Goal: Manage account settings

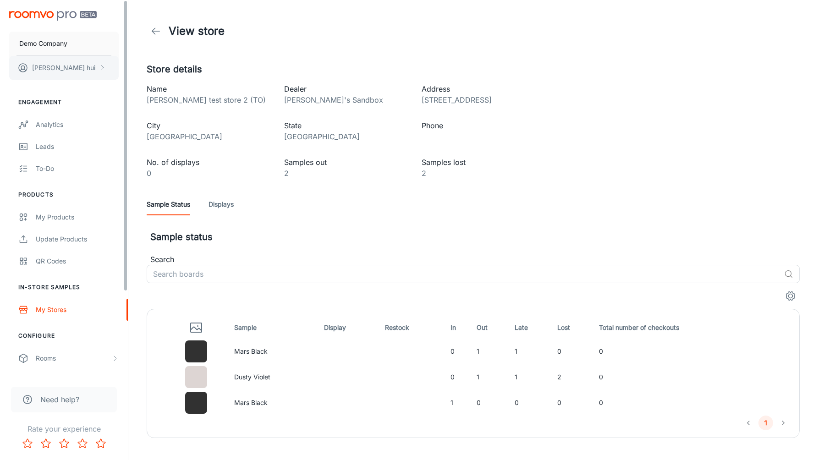
click at [61, 61] on button "[PERSON_NAME]" at bounding box center [64, 68] width 110 height 24
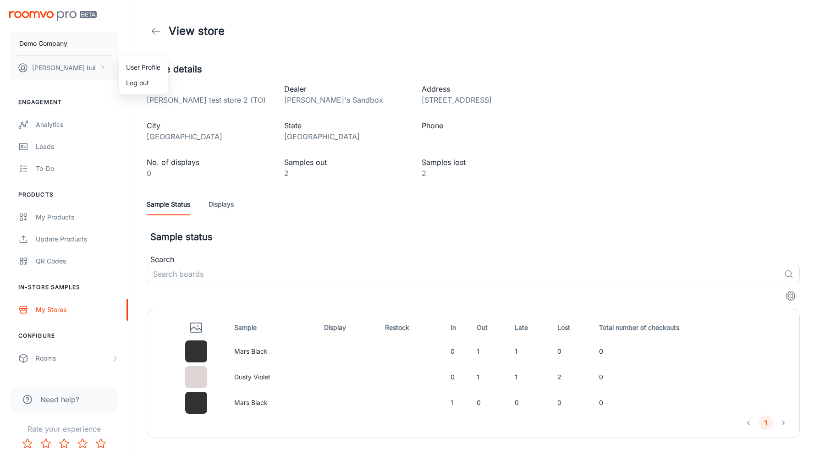
click at [136, 73] on li "User Profile" at bounding box center [143, 68] width 49 height 16
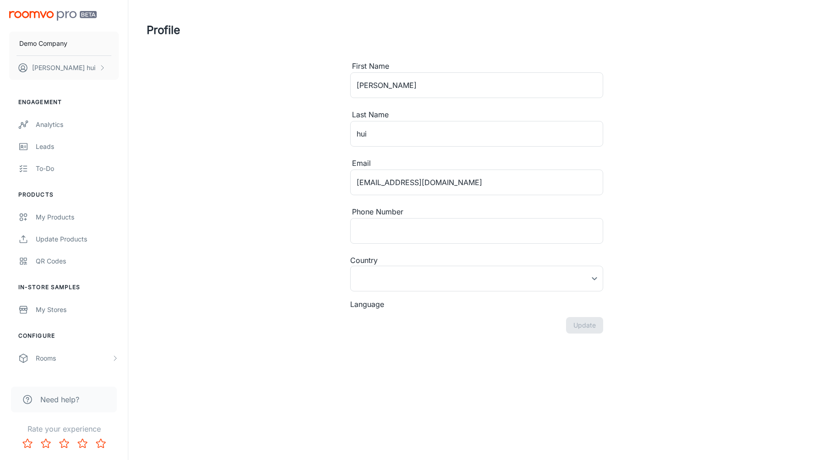
type input "[GEOGRAPHIC_DATA]"
click at [157, 111] on div "Profile First Name [PERSON_NAME] ​ Last Name [PERSON_NAME] ​ Email [PERSON_NAME…" at bounding box center [477, 179] width 682 height 359
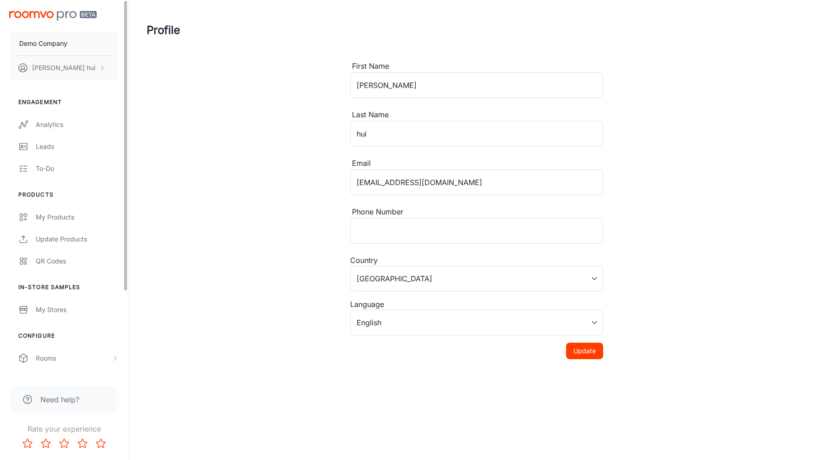
click at [52, 10] on div "Demo Company Jeff hui" at bounding box center [64, 43] width 128 height 87
click at [63, 48] on button "Demo Company" at bounding box center [64, 44] width 110 height 24
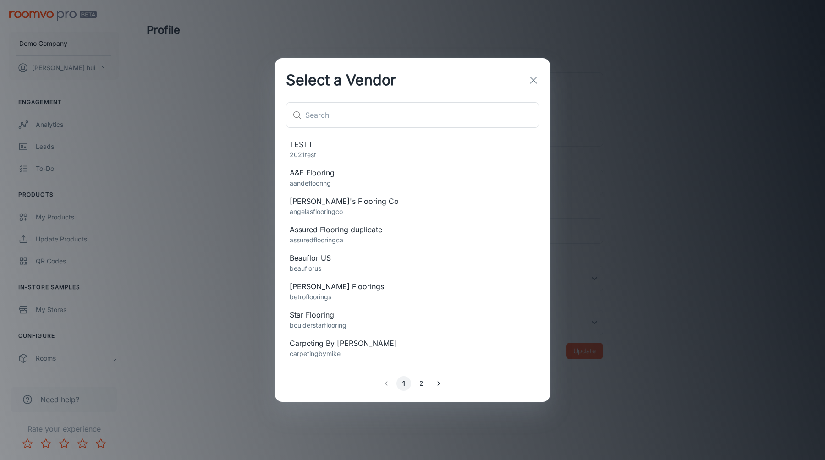
click at [66, 11] on div "Select a Vendor ​ ​ TESTT 2021test A&E Flooring aandeflooring Angela's Flooring…" at bounding box center [412, 230] width 825 height 460
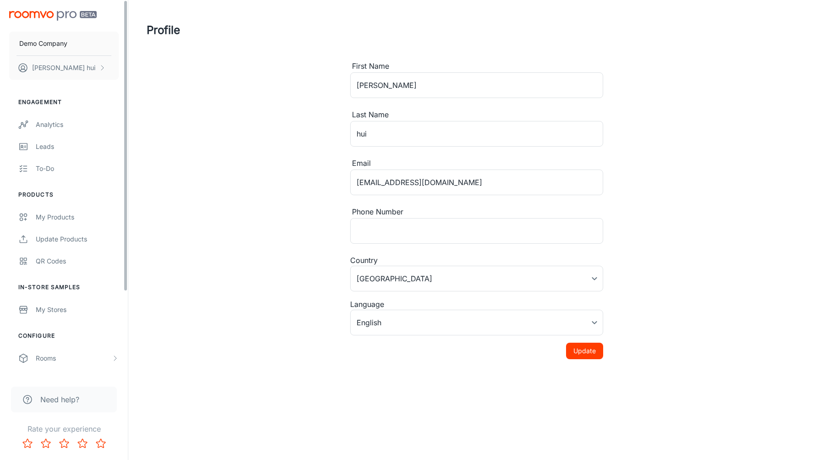
click at [52, 17] on img "scrollable content" at bounding box center [53, 16] width 88 height 10
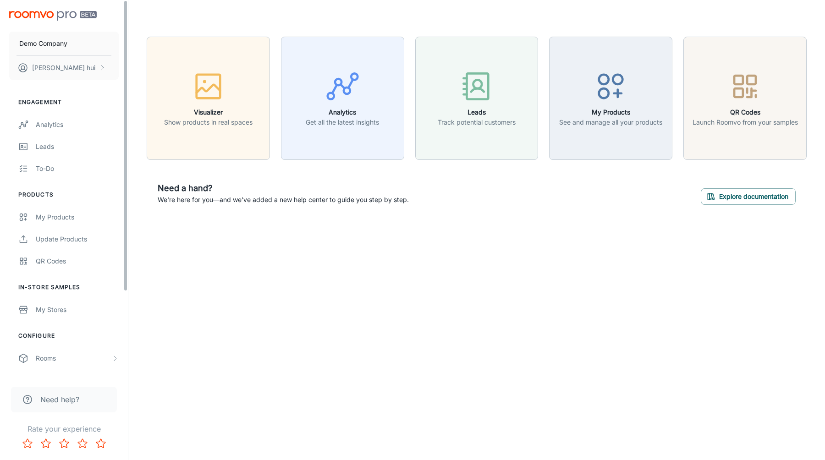
click at [77, 45] on button "Demo Company" at bounding box center [64, 44] width 110 height 24
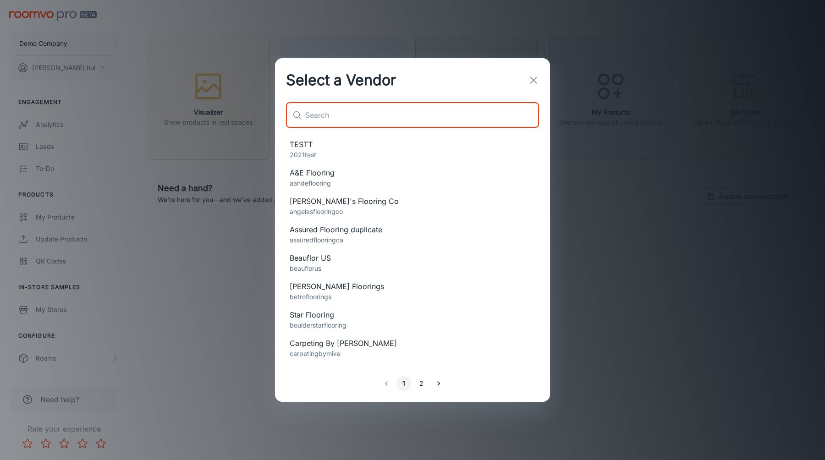
click at [389, 108] on input "text" at bounding box center [422, 115] width 234 height 26
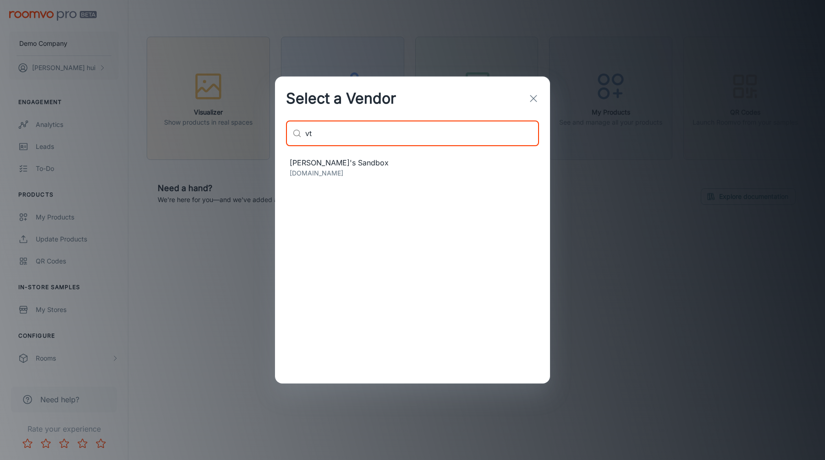
type input "vt"
drag, startPoint x: 350, startPoint y: 164, endPoint x: 340, endPoint y: 170, distance: 11.5
click at [340, 170] on p "[DOMAIN_NAME]" at bounding box center [413, 173] width 246 height 10
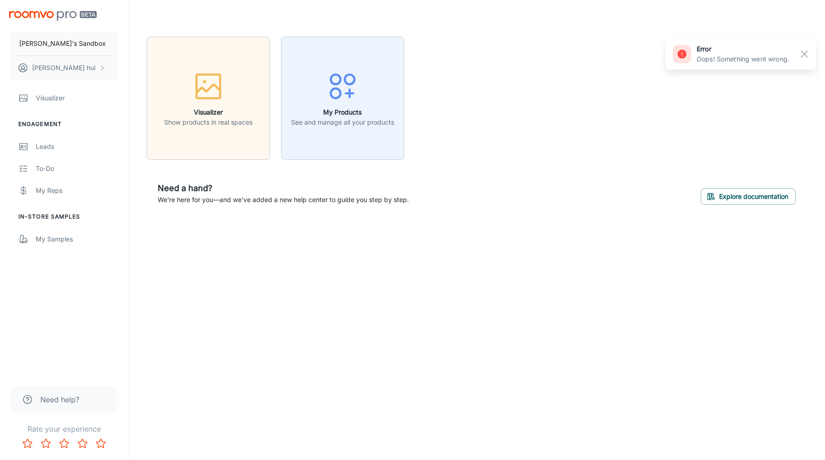
click at [219, 290] on div "[PERSON_NAME]'s Sandbox [PERSON_NAME] Visualizer Engagement Leads To-do My Reps…" at bounding box center [412, 230] width 825 height 460
